Goal: Task Accomplishment & Management: Manage account settings

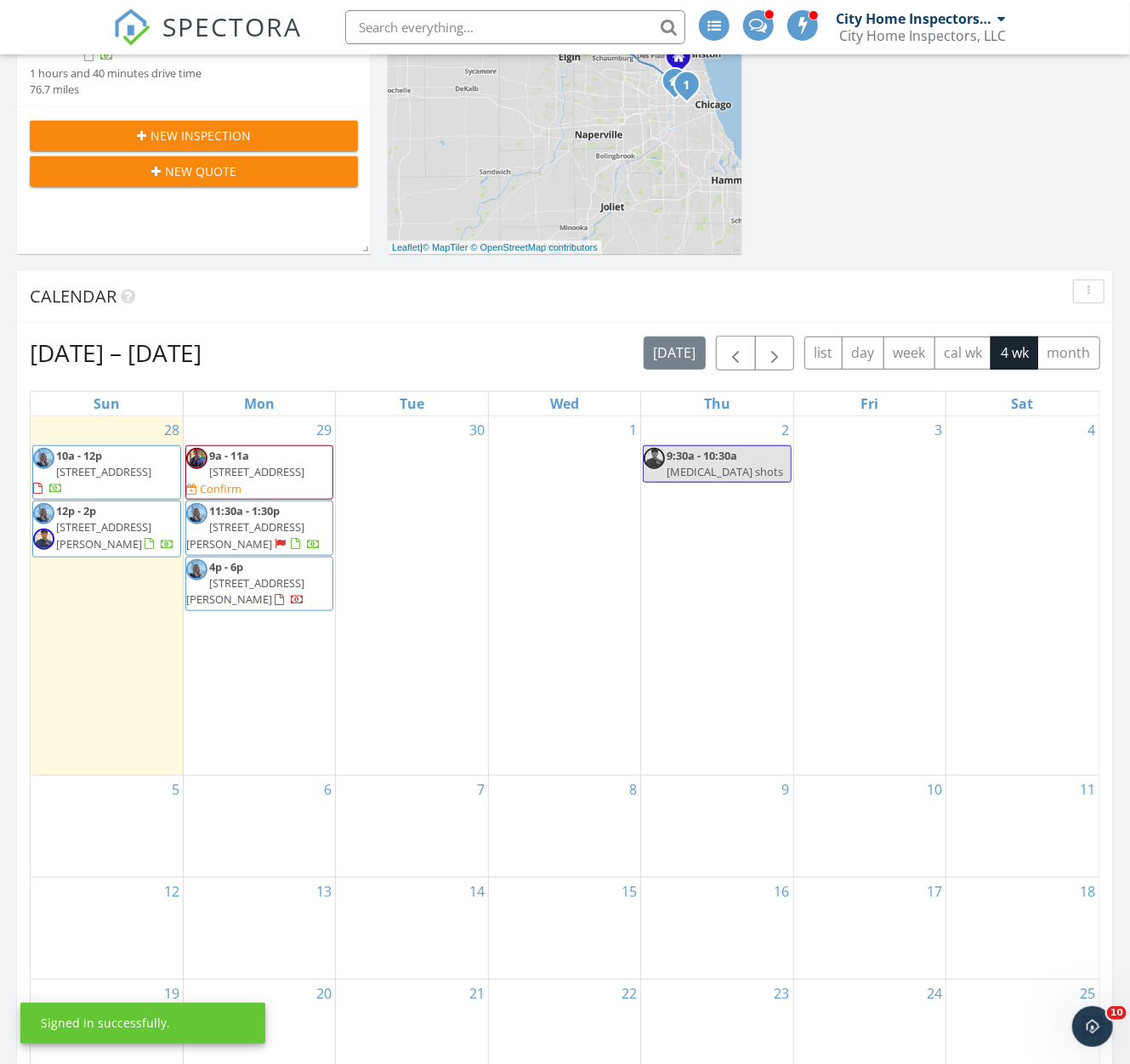
scroll to position [566, 0]
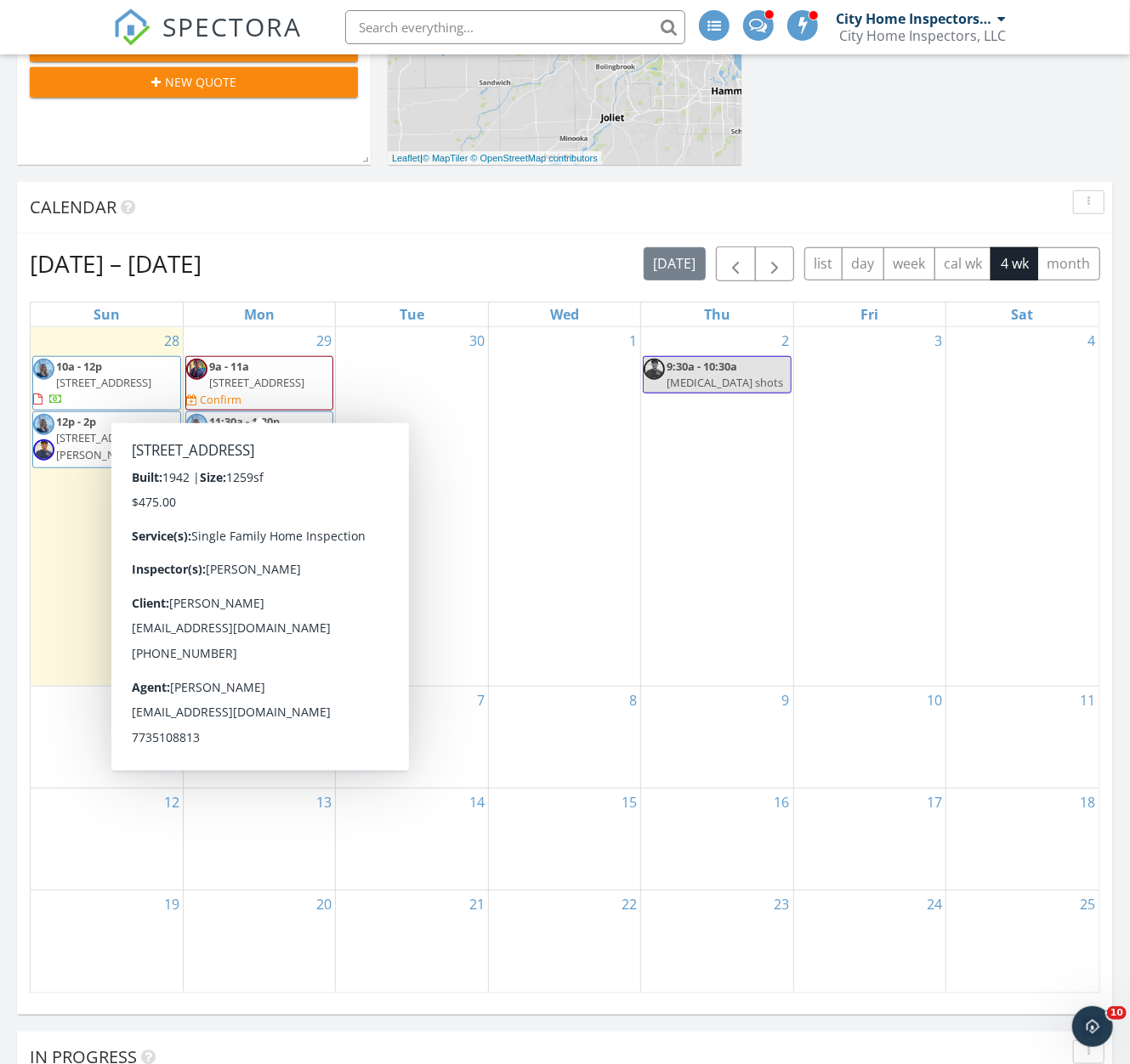
click at [306, 398] on span "9a - 11a 140 Armitage Ave, Northlake 60164 Confirm" at bounding box center [259, 383] width 147 height 50
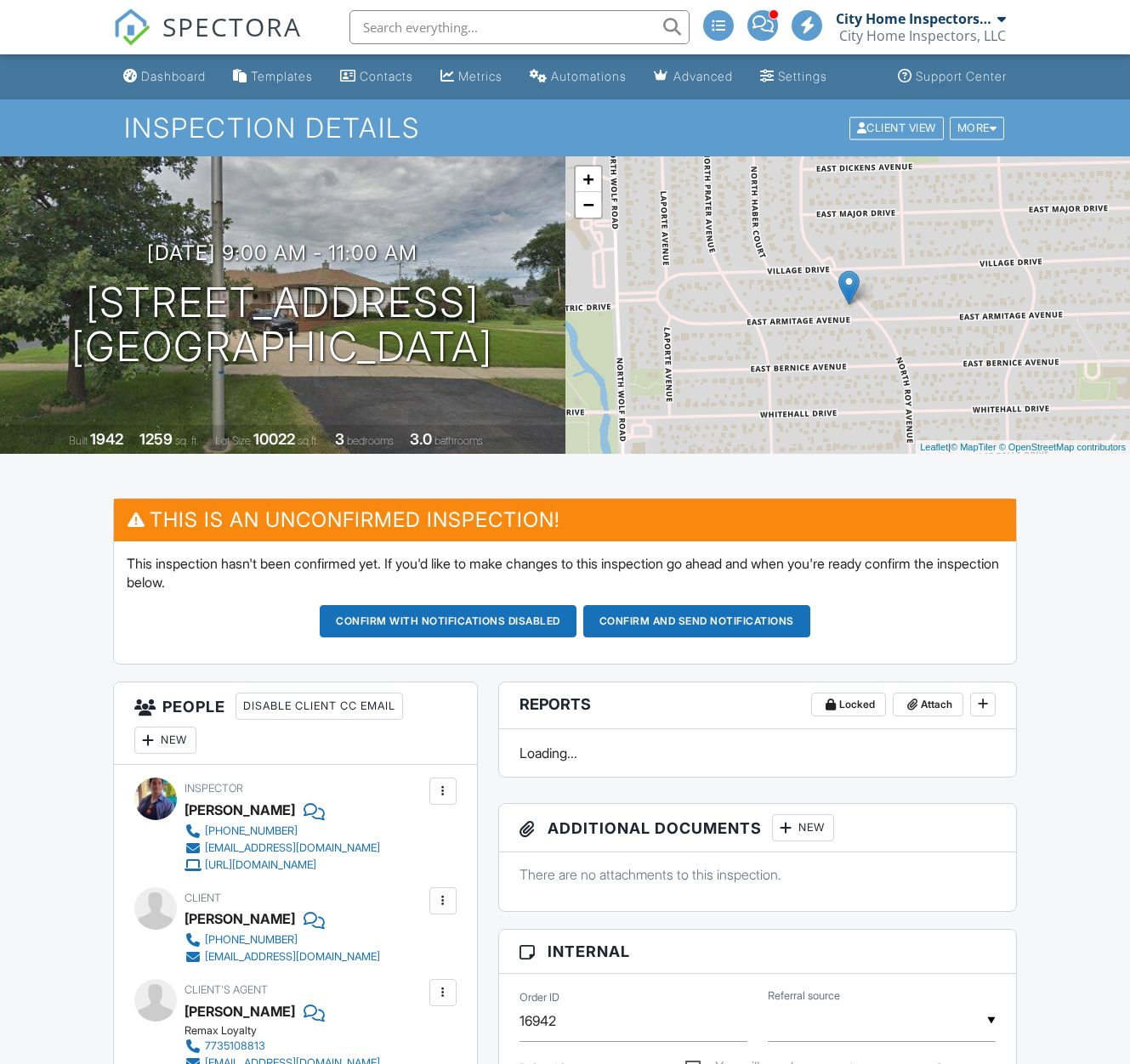
click at [448, 783] on div at bounding box center [443, 791] width 17 height 17
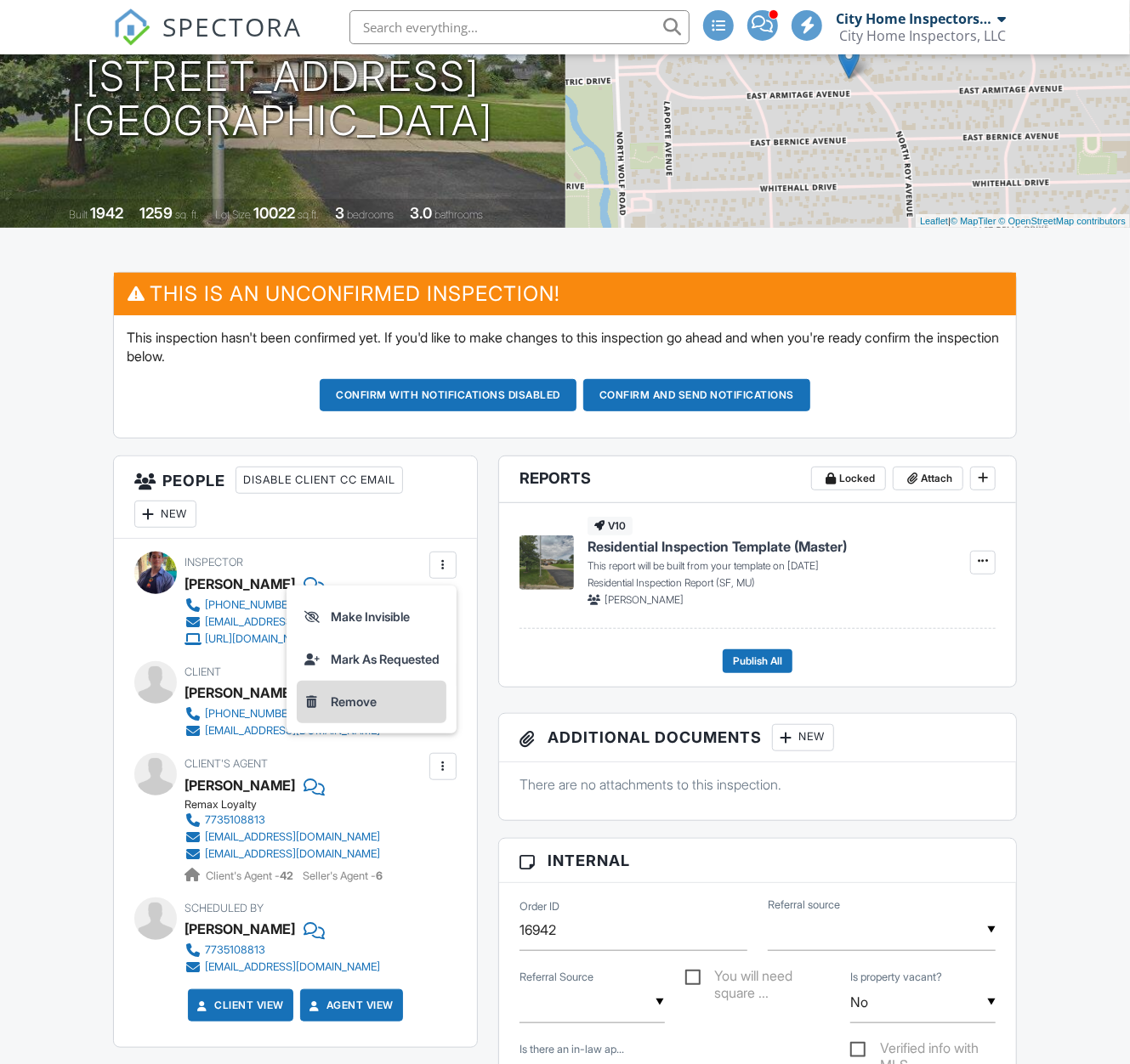
drag, startPoint x: 388, startPoint y: 704, endPoint x: 410, endPoint y: 680, distance: 32.6
click at [388, 704] on li "Remove" at bounding box center [371, 701] width 149 height 42
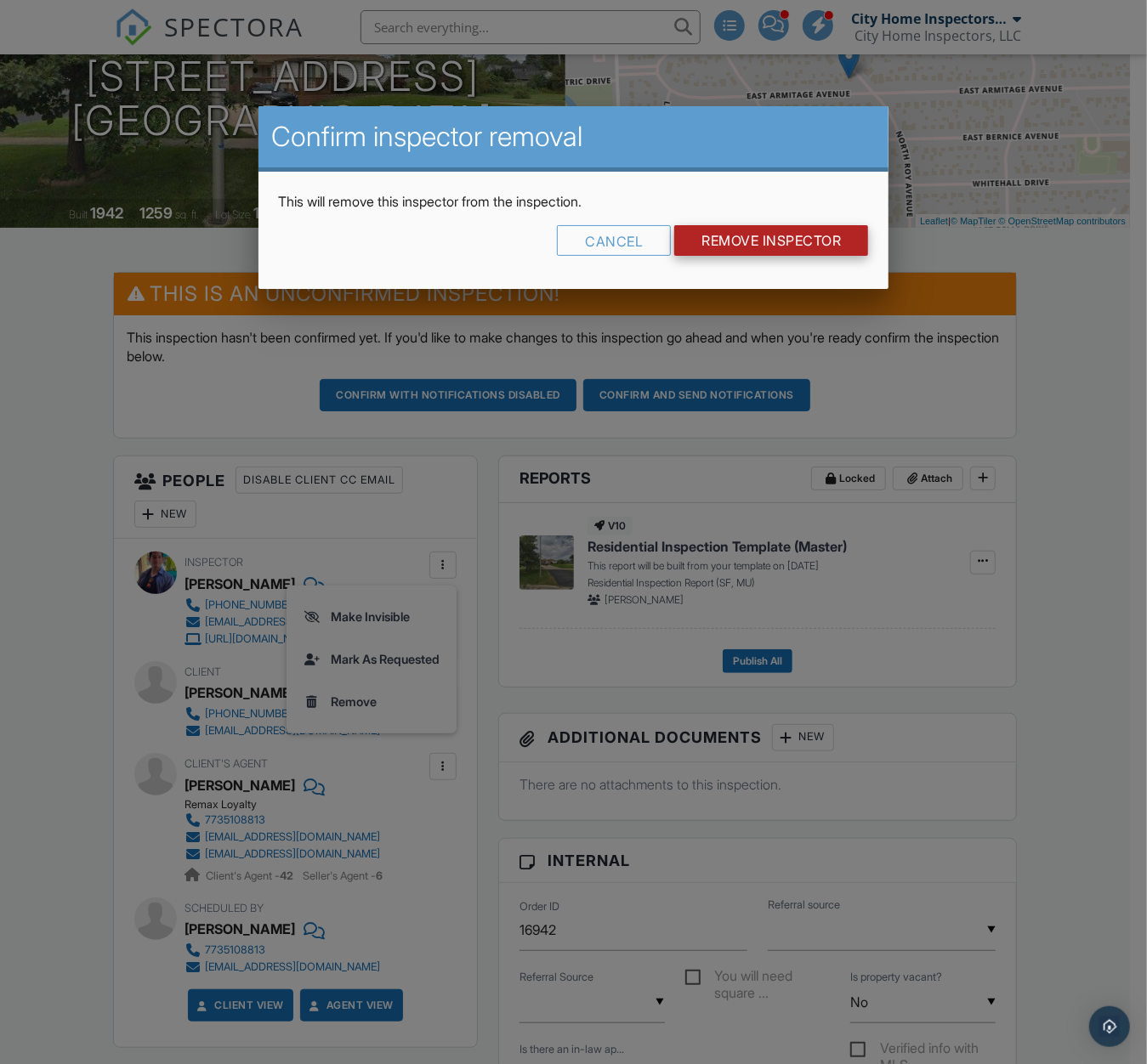
click at [811, 243] on input "Remove Inspector" at bounding box center [771, 241] width 194 height 31
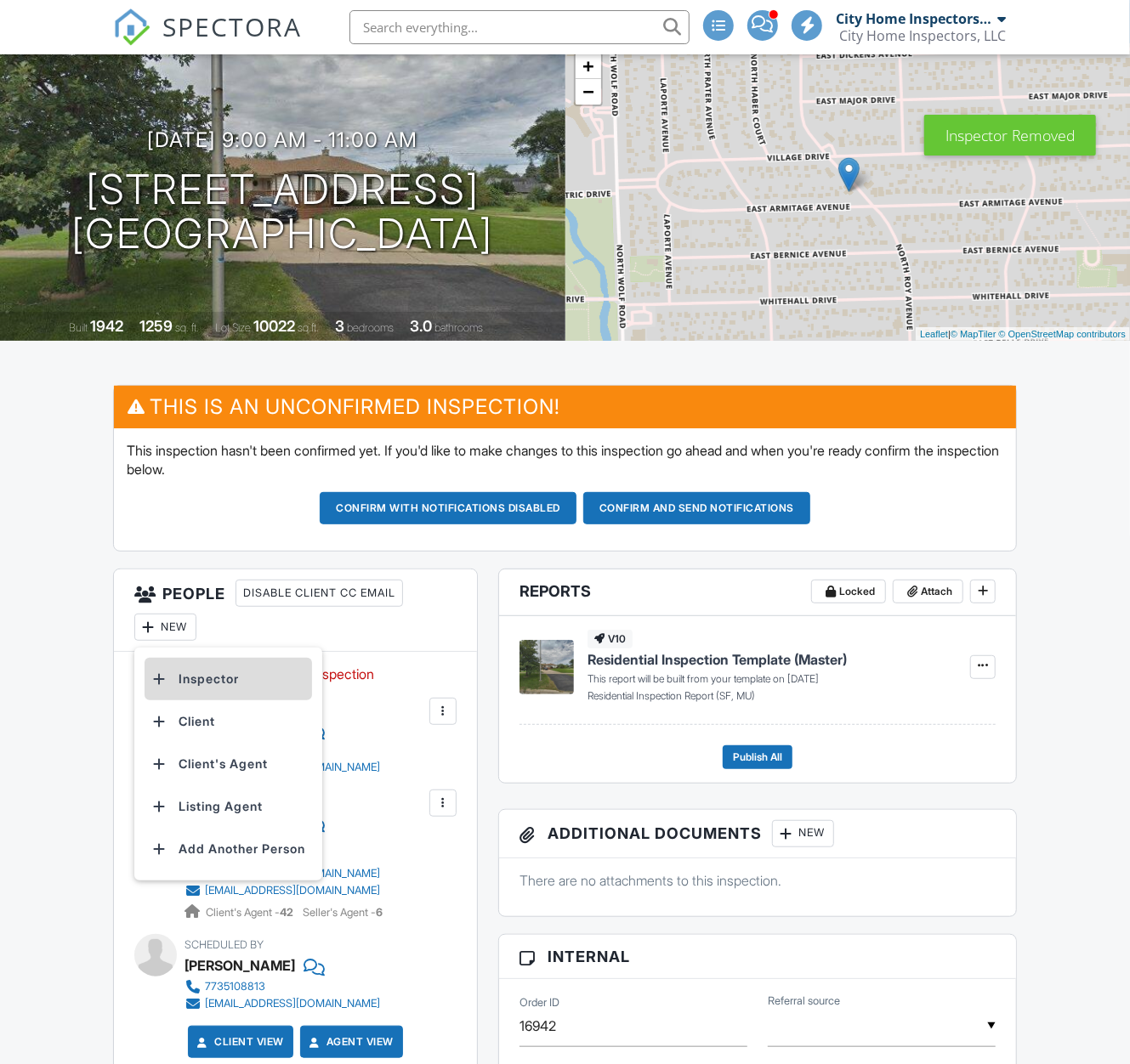
click at [235, 679] on li "Inspector" at bounding box center [228, 679] width 167 height 42
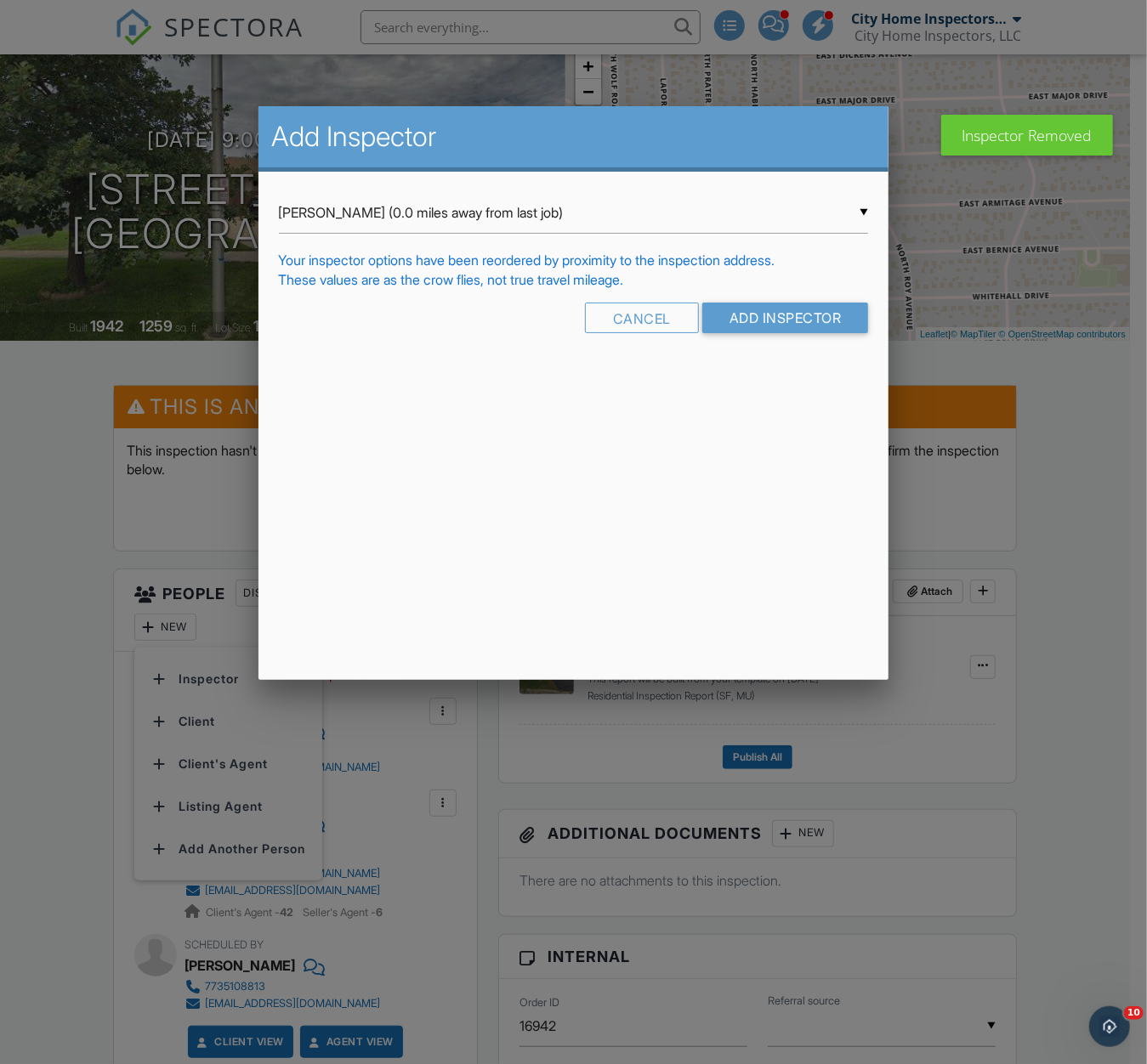
click at [408, 202] on div "▼ Devin Compean (0.0 miles away from last job) Devin Compean (0.0 miles away fr…" at bounding box center [574, 212] width 590 height 41
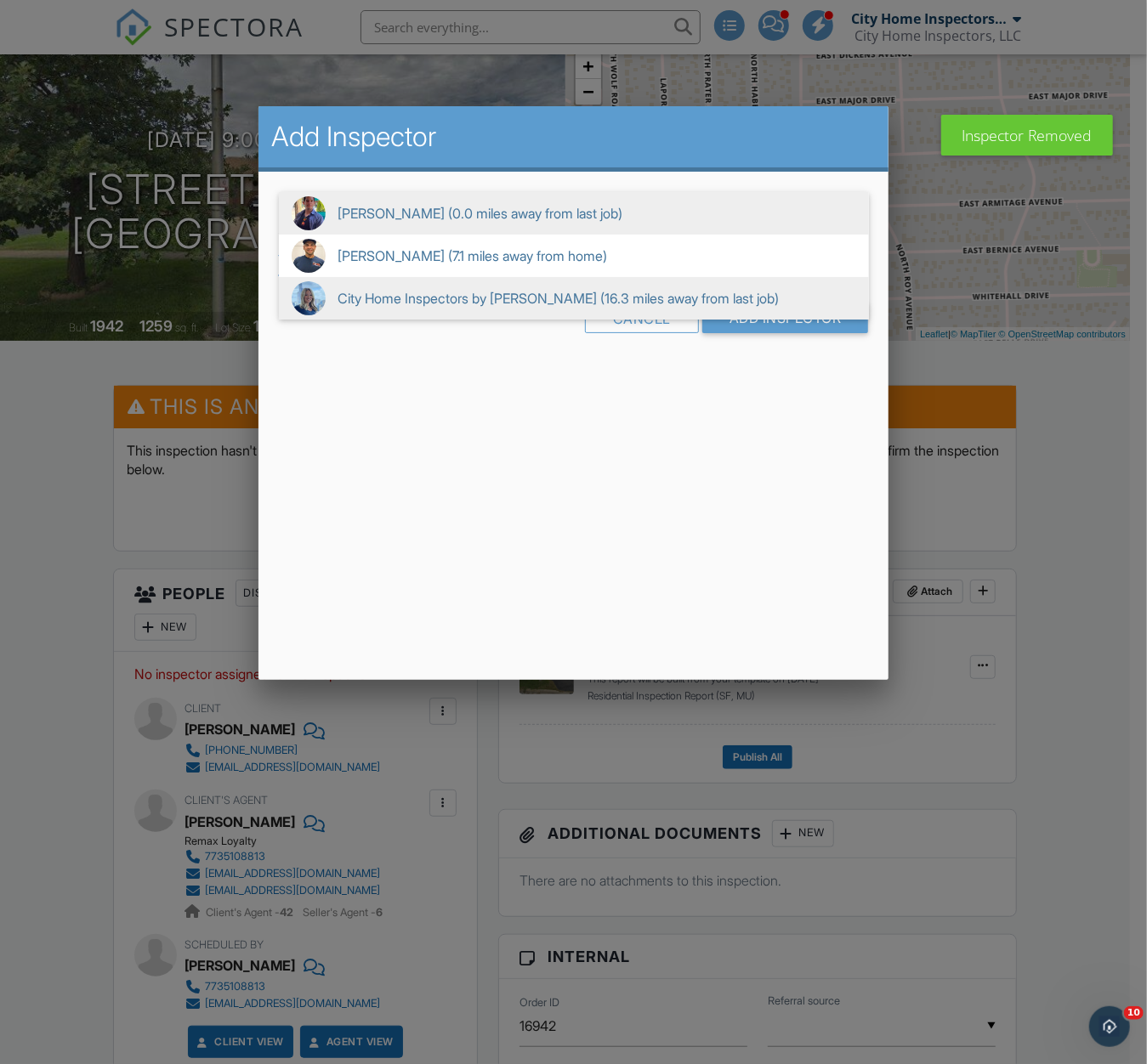
click at [398, 284] on span "City Home Inspectors by Baxtie Rodriguez (16.3 miles away from last job)" at bounding box center [574, 298] width 590 height 42
type input "City Home Inspectors by Baxtie Rodriguez (16.3 miles away from last job)"
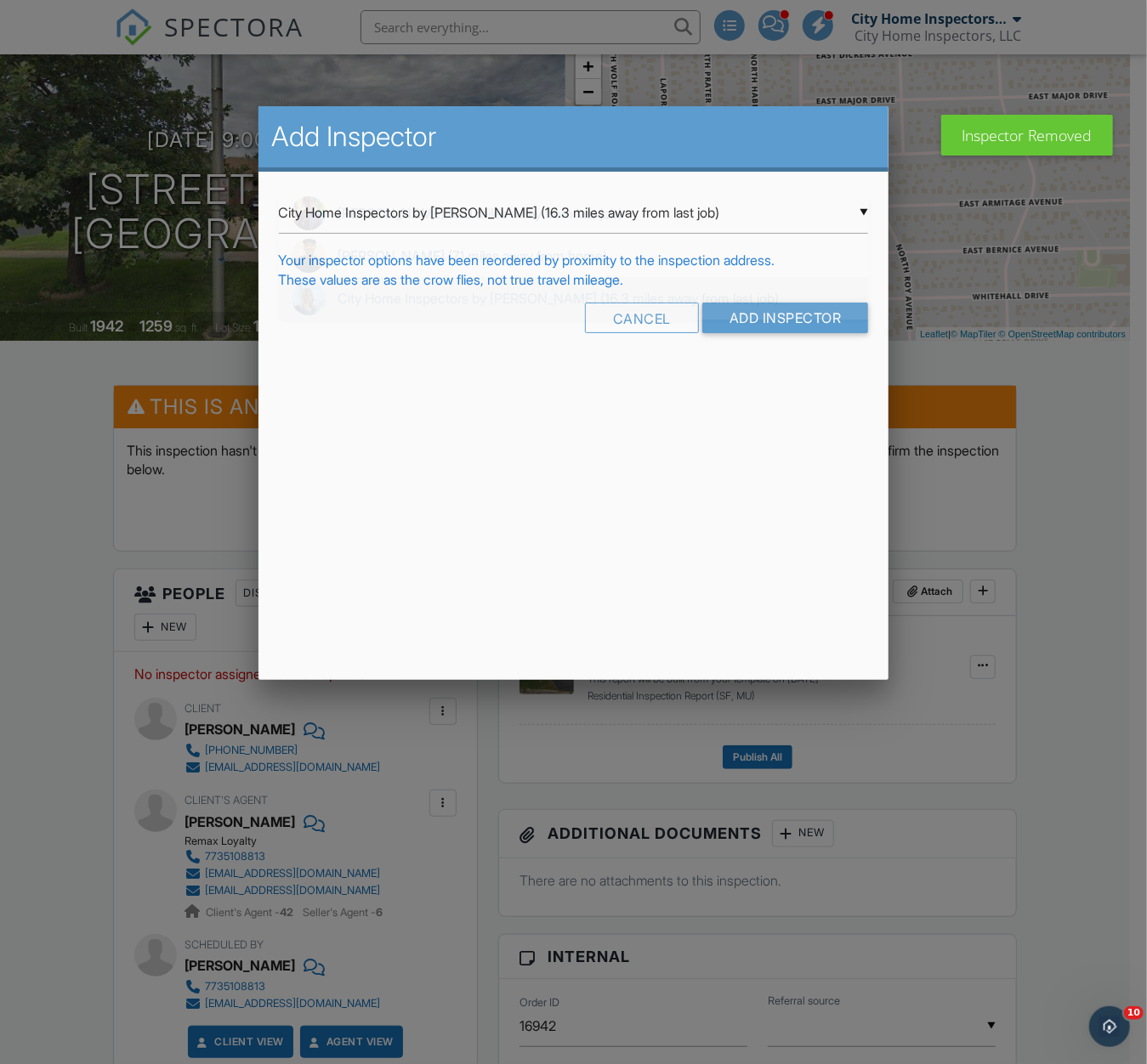
drag, startPoint x: 387, startPoint y: 452, endPoint x: 680, endPoint y: 378, distance: 302.2
click at [391, 452] on div "Add Inspector ▼ City Home Inspectors by Baxtie Rodriguez (16.3 miles away from …" at bounding box center [574, 393] width 631 height 573
click at [778, 296] on form "▼ City Home Inspectors by Baxtie Rodriguez (16.3 miles away from last job) Devi…" at bounding box center [574, 269] width 590 height 154
click at [778, 309] on input "Add Inspector" at bounding box center [785, 318] width 166 height 31
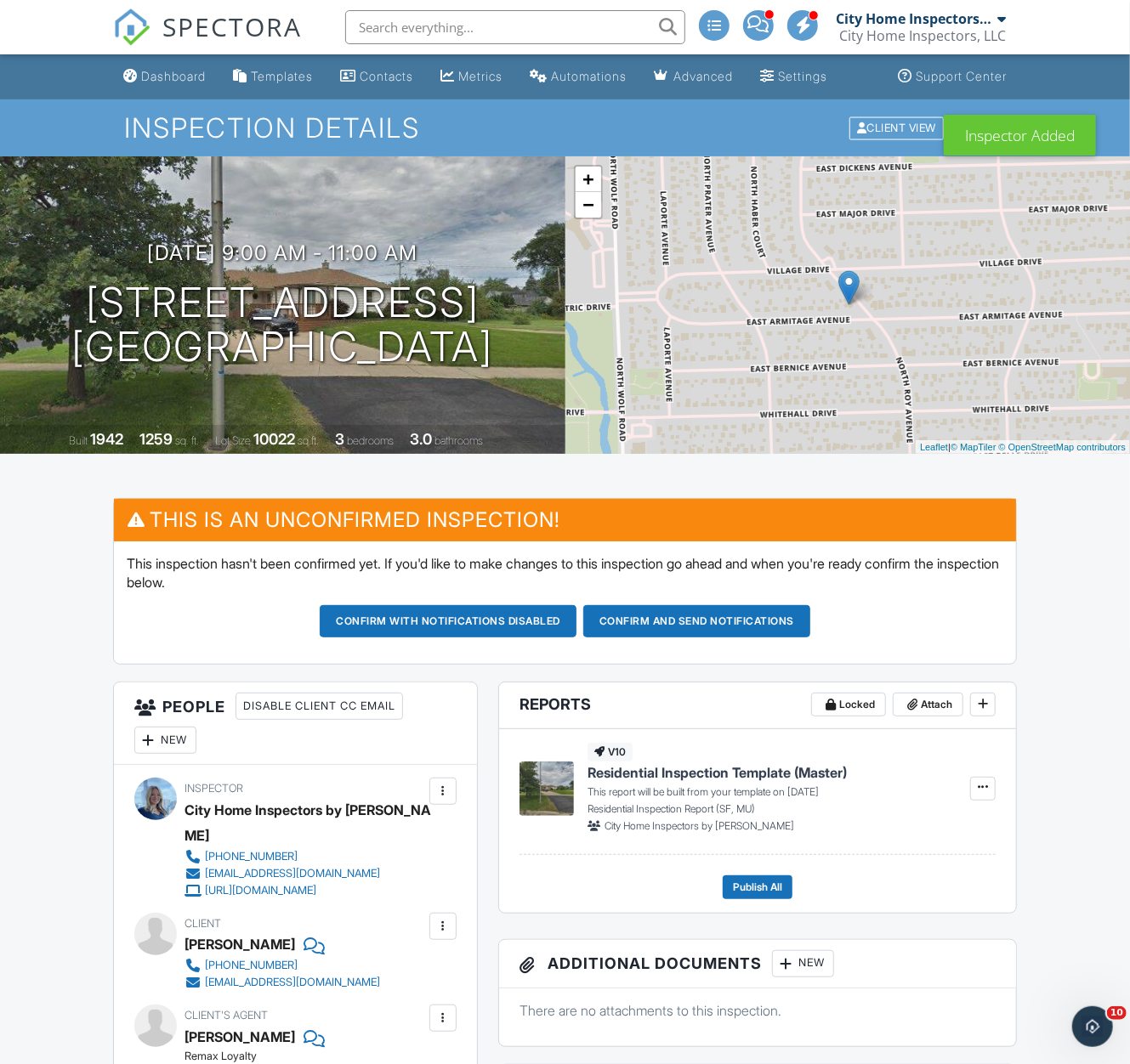
drag, startPoint x: 779, startPoint y: 635, endPoint x: 871, endPoint y: 617, distance: 93.7
click at [779, 635] on button "Confirm and send notifications" at bounding box center [696, 621] width 227 height 32
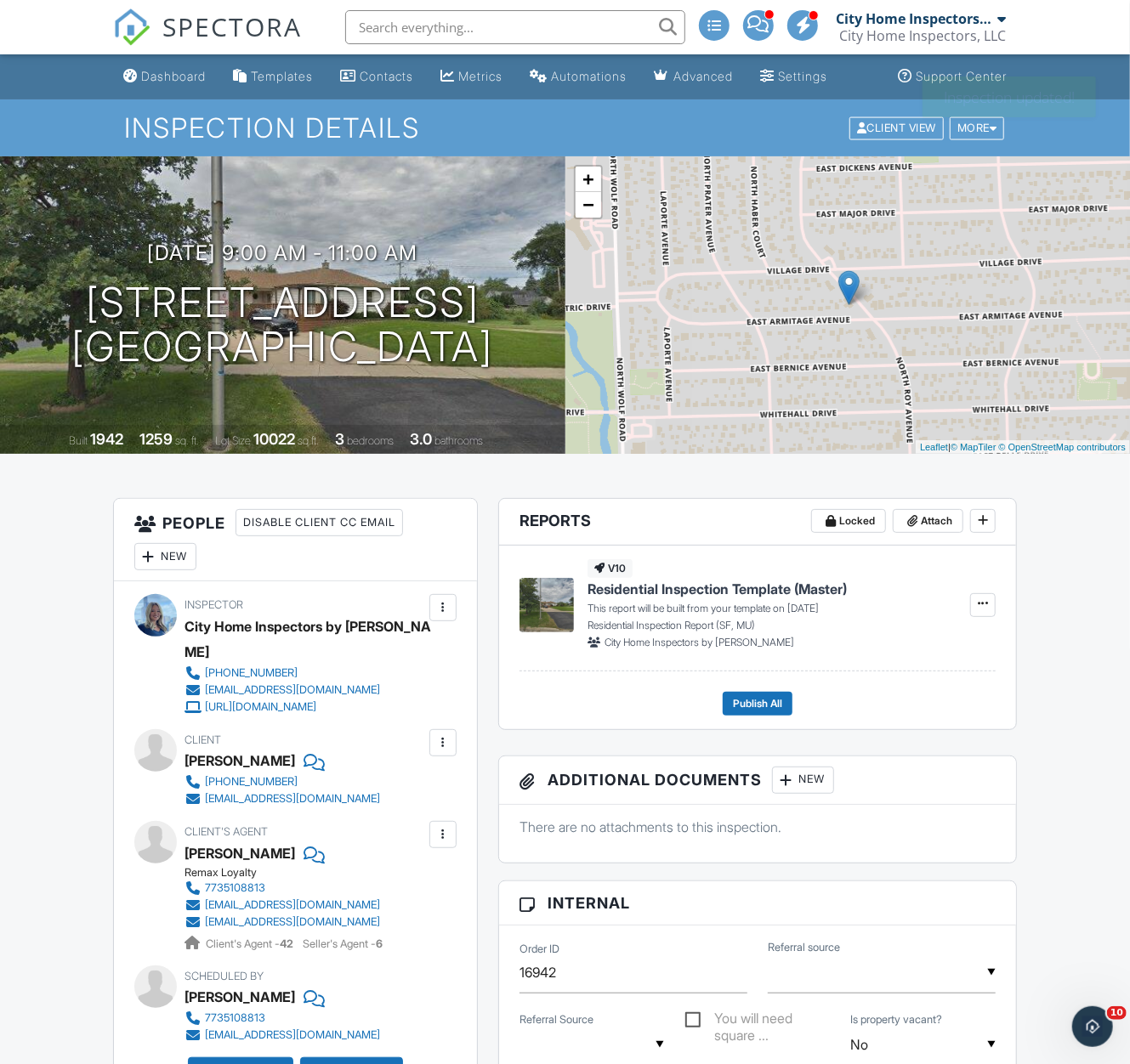
click at [174, 555] on div "New" at bounding box center [165, 556] width 62 height 27
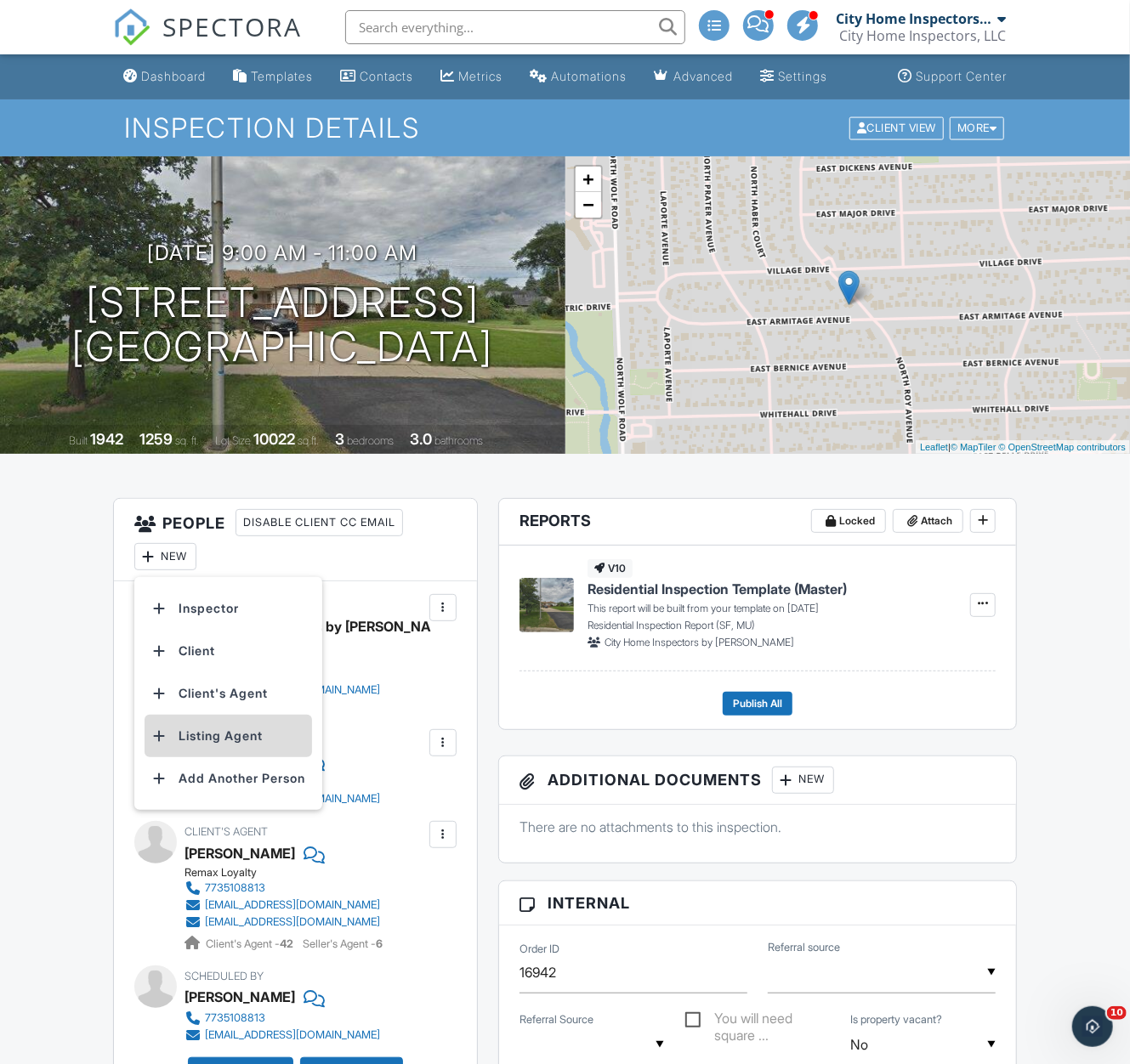
click at [228, 731] on li "Listing Agent" at bounding box center [228, 735] width 167 height 42
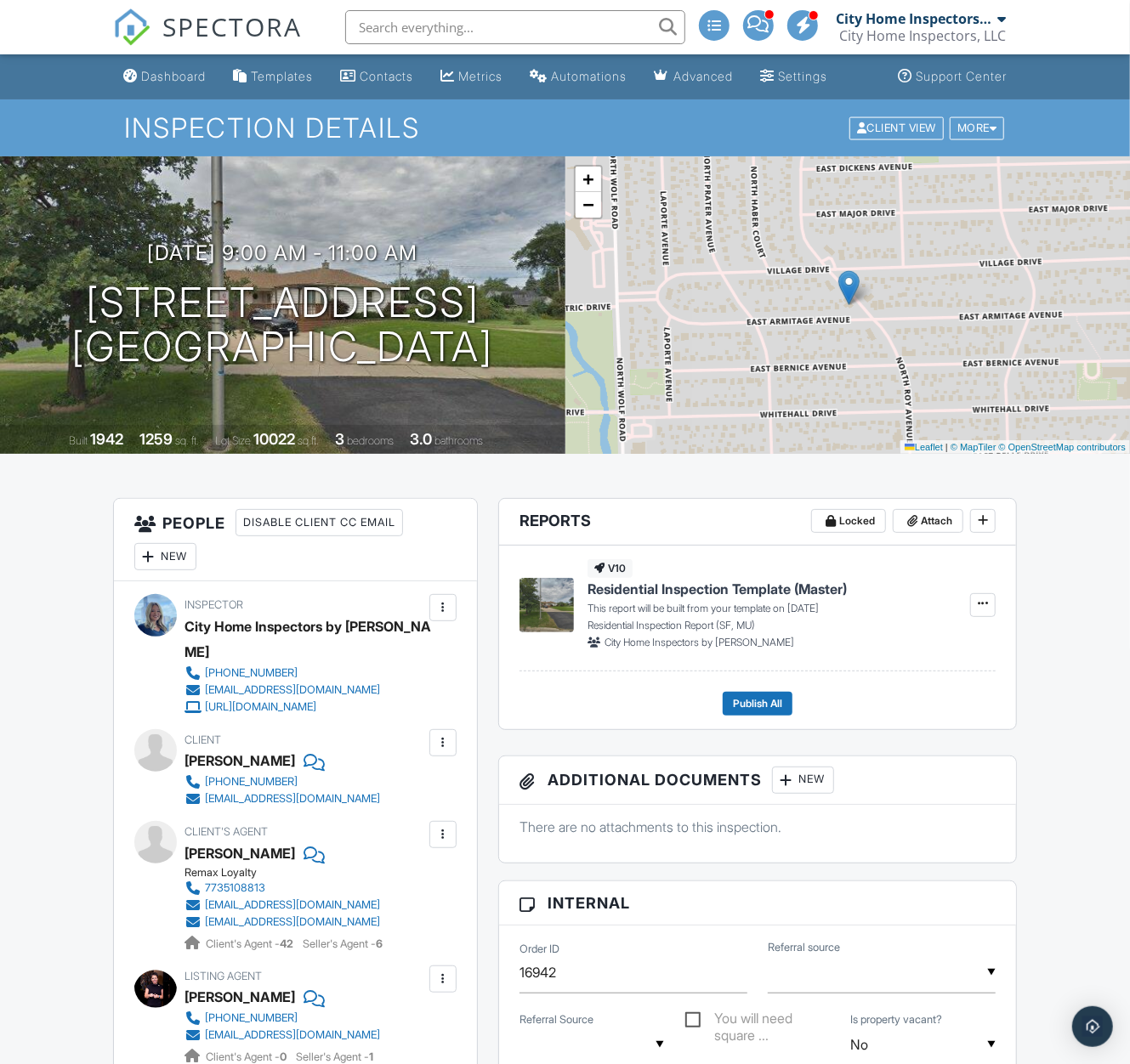
click at [188, 72] on div "Dashboard" at bounding box center [173, 75] width 65 height 14
